Goal: Task Accomplishment & Management: Use online tool/utility

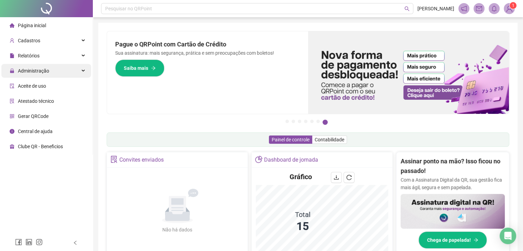
click at [35, 69] on span "Administração" at bounding box center [33, 70] width 31 height 5
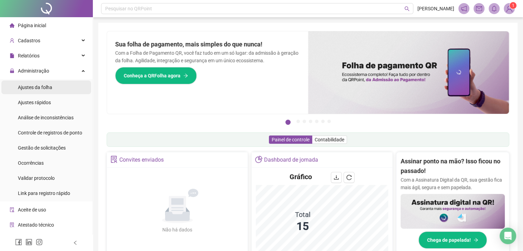
click at [56, 81] on li "Ajustes da folha" at bounding box center [46, 87] width 90 height 14
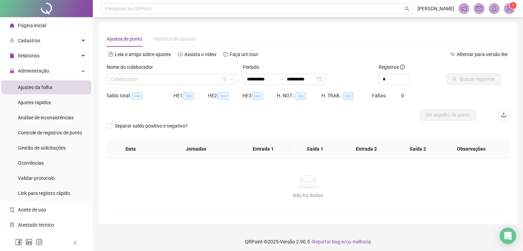
type input "**********"
click at [55, 147] on span "Gestão de solicitações" at bounding box center [42, 147] width 48 height 5
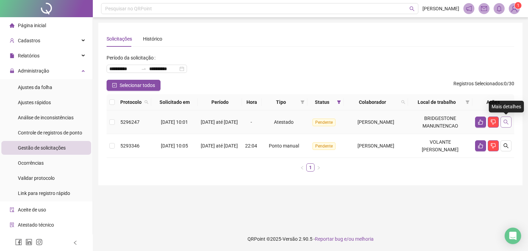
click at [508, 123] on icon "search" at bounding box center [505, 121] width 5 height 5
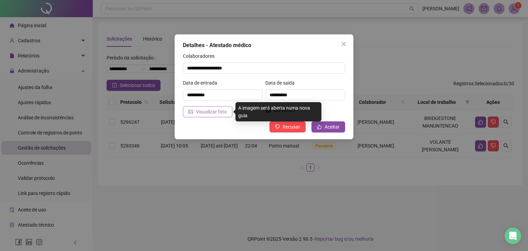
click at [210, 110] on span "Visualizar foto" at bounding box center [211, 112] width 31 height 8
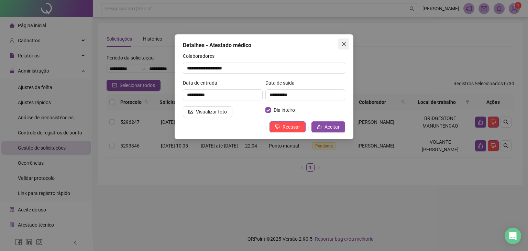
click at [346, 43] on icon "close" at bounding box center [343, 43] width 5 height 5
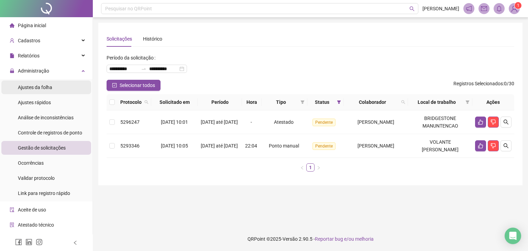
click at [53, 84] on li "Ajustes da folha" at bounding box center [46, 87] width 90 height 14
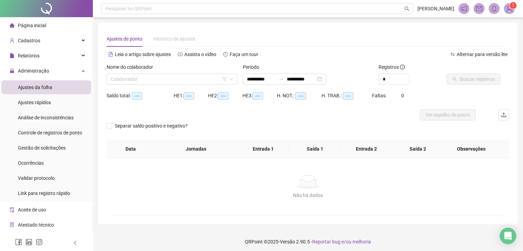
type input "**********"
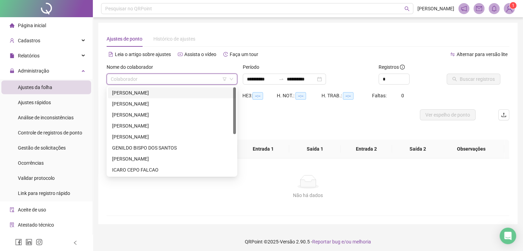
click at [161, 79] on input "search" at bounding box center [169, 79] width 116 height 10
click at [141, 134] on div "[PERSON_NAME]" at bounding box center [172, 137] width 120 height 8
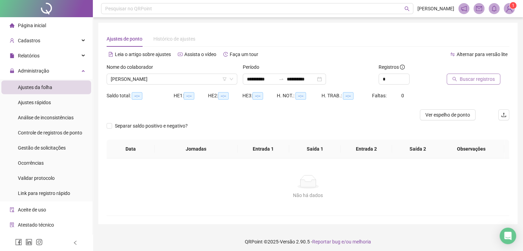
click at [467, 82] on span "Buscar registros" at bounding box center [476, 79] width 35 height 8
